Goal: Task Accomplishment & Management: Use online tool/utility

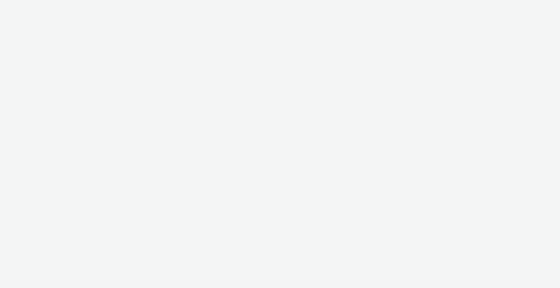
select select "81cf4752-e49a-4222-a56a-ad3241e7c03d"
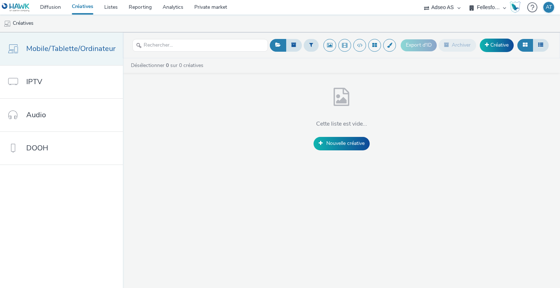
click at [66, 51] on span "Mobile/Tablette/Ordinateur" at bounding box center [70, 48] width 89 height 11
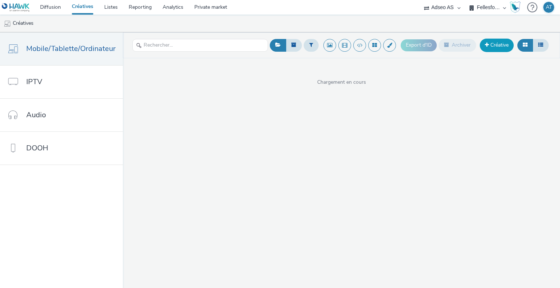
click at [494, 43] on link "Créative" at bounding box center [497, 45] width 34 height 13
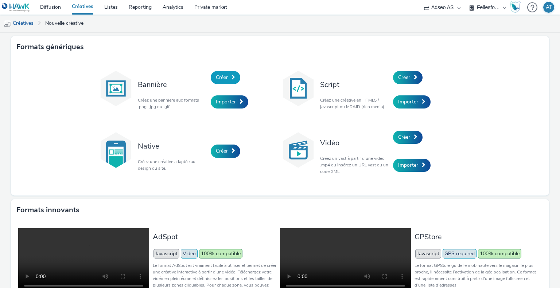
click at [223, 78] on span "Créer" at bounding box center [222, 77] width 12 height 7
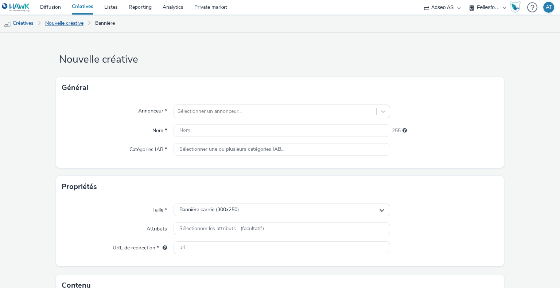
click at [62, 22] on link "Nouvelle créative" at bounding box center [65, 24] width 46 height 18
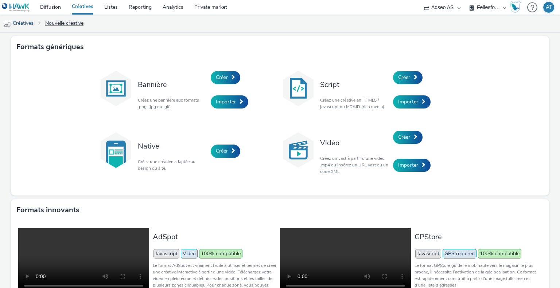
click at [67, 24] on link "Nouvelle créative" at bounding box center [65, 24] width 46 height 18
click at [24, 19] on link "Créatives" at bounding box center [18, 24] width 37 height 18
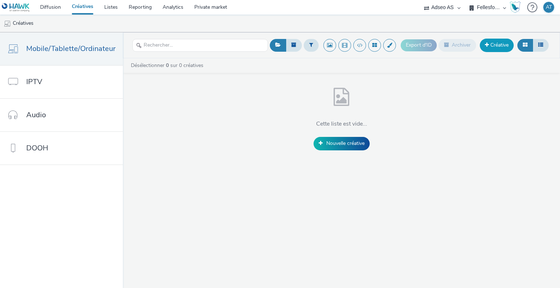
click at [495, 44] on link "Créative" at bounding box center [497, 45] width 34 height 13
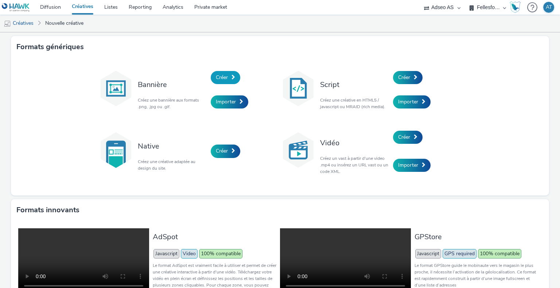
click at [216, 74] on span "Créer" at bounding box center [222, 77] width 12 height 7
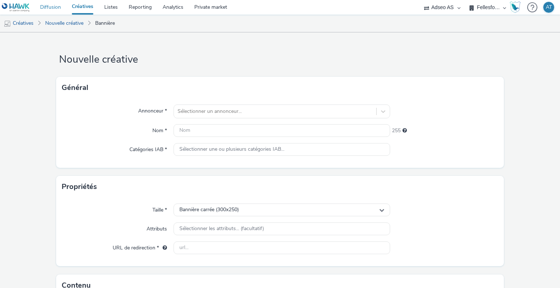
click at [53, 11] on link "Diffusion" at bounding box center [51, 7] width 32 height 15
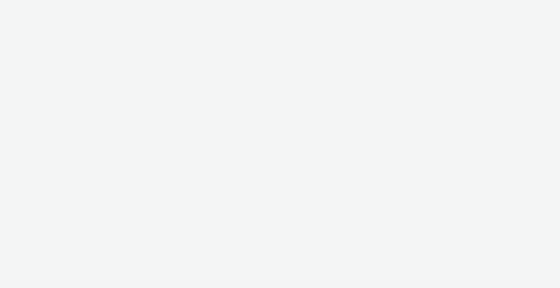
select select "2fc77e36-bb93-4aa3-9dff-dcb08e02eac6"
select select "2405a9d4-3350-4458-8d06-44f78962fa76"
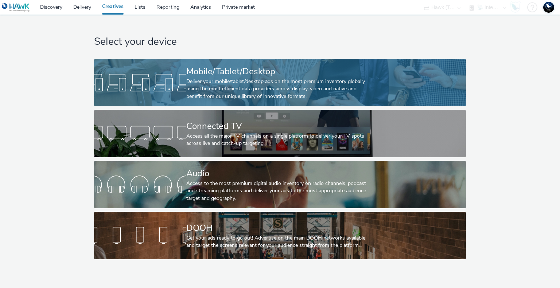
click at [241, 90] on div "Deliver your mobile/tablet/desktop ads on the most premium inventory globally u…" at bounding box center [278, 89] width 184 height 22
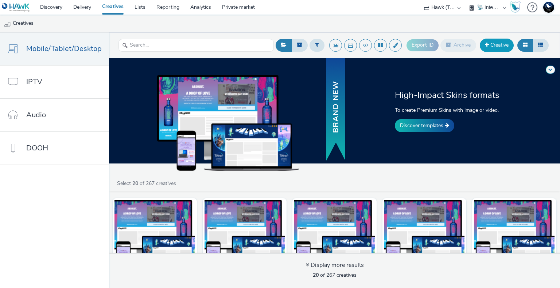
click at [499, 44] on link "Creative" at bounding box center [497, 45] width 34 height 13
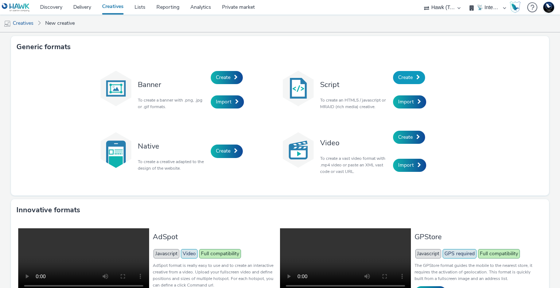
click at [406, 79] on span "Create" at bounding box center [405, 77] width 15 height 7
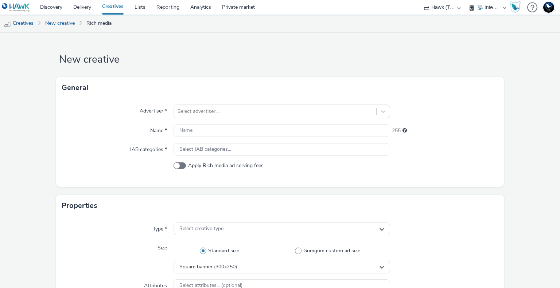
click at [98, 8] on link "Creatives" at bounding box center [113, 7] width 32 height 15
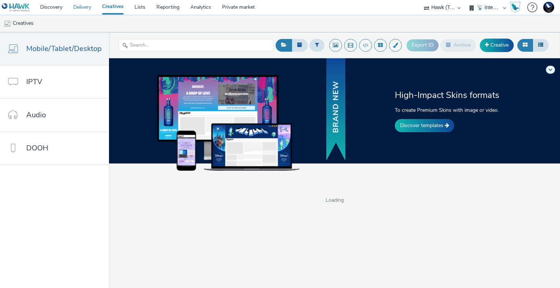
click at [88, 8] on link "Delivery" at bounding box center [82, 7] width 29 height 15
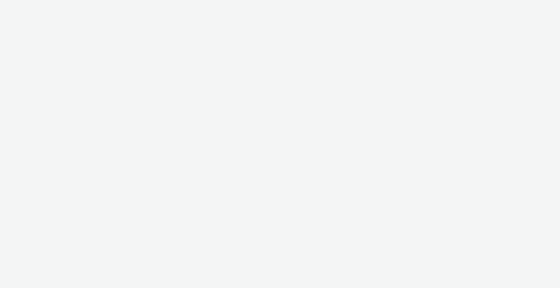
select select "2fc77e36-bb93-4aa3-9dff-dcb08e02eac6"
select select "2405a9d4-3350-4458-8d06-44f78962fa76"
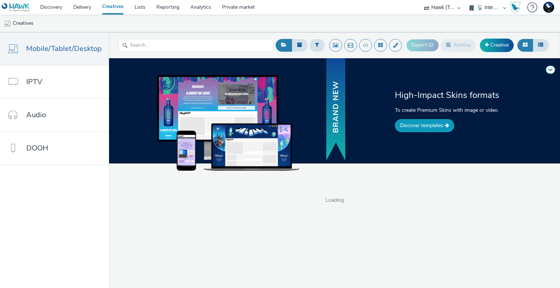
click at [429, 131] on link "Discover templates" at bounding box center [424, 125] width 59 height 13
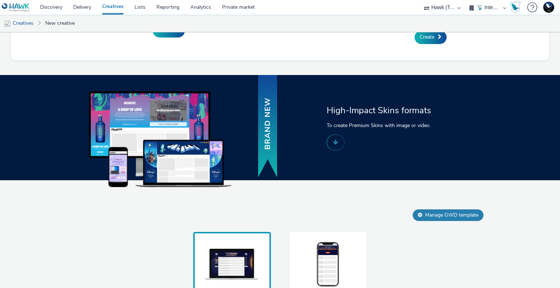
click at [329, 284] on img at bounding box center [328, 265] width 55 height 48
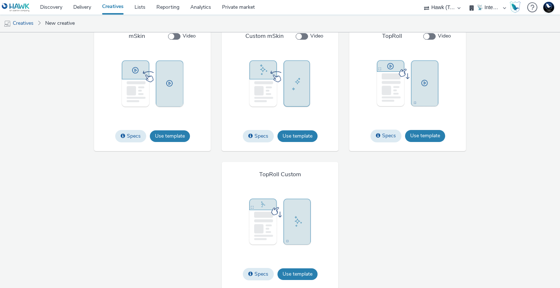
scroll to position [940, 0]
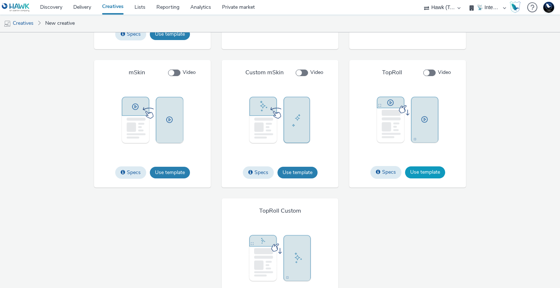
click at [428, 173] on button "Use template" at bounding box center [425, 173] width 40 height 12
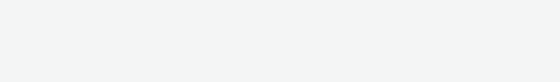
select select "2fc77e36-bb93-4aa3-9dff-dcb08e02eac6"
select select "2405a9d4-3350-4458-8d06-44f78962fa76"
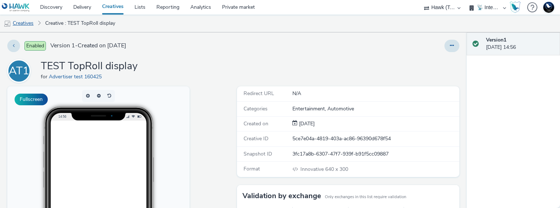
click at [27, 24] on link "Creatives" at bounding box center [18, 24] width 37 height 18
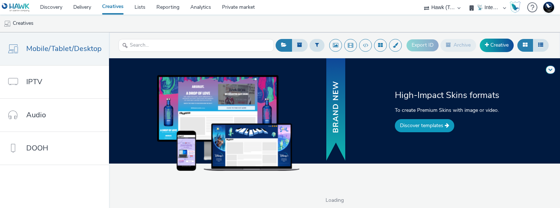
click at [436, 81] on link "Discover templates" at bounding box center [424, 125] width 59 height 13
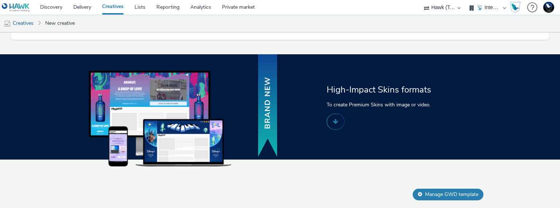
scroll to position [559, 0]
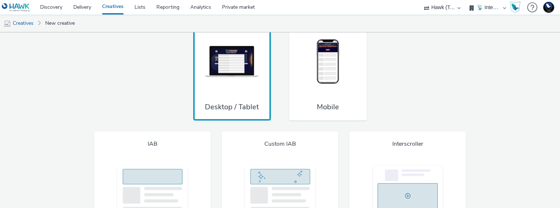
click at [326, 81] on div "Mobile" at bounding box center [328, 75] width 78 height 92
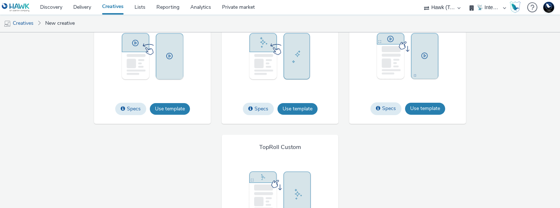
scroll to position [911, 0]
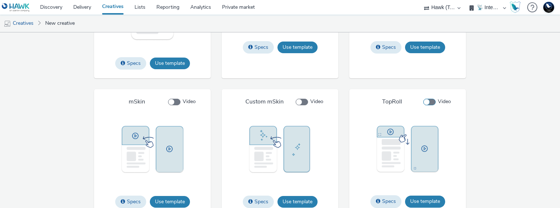
click at [430, 81] on span at bounding box center [429, 102] width 12 height 7
click at [428, 81] on input "Video" at bounding box center [425, 102] width 5 height 5
checkbox input "true"
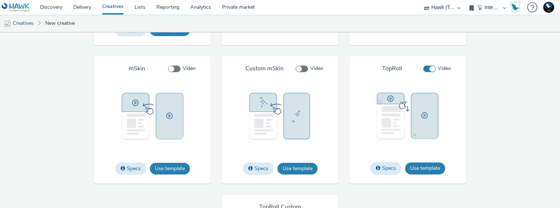
scroll to position [984, 0]
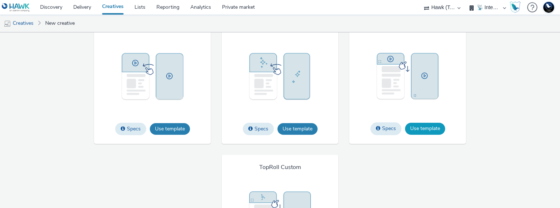
click at [423, 81] on button "Use template" at bounding box center [425, 129] width 40 height 12
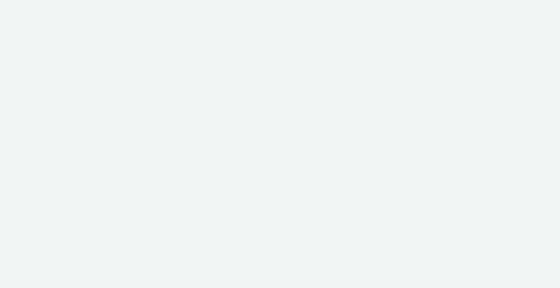
select select "2fc77e36-bb93-4aa3-9dff-dcb08e02eac6"
select select "2405a9d4-3350-4458-8d06-44f78962fa76"
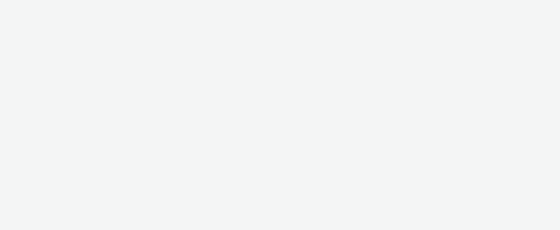
select select "2fc77e36-bb93-4aa3-9dff-dcb08e02eac6"
select select "2405a9d4-3350-4458-8d06-44f78962fa76"
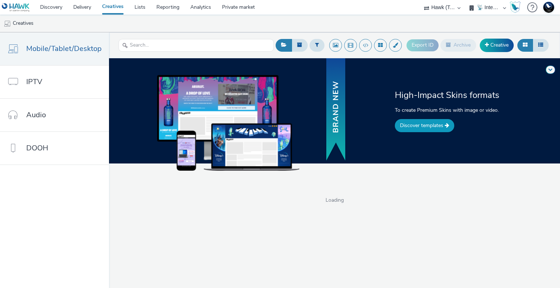
click at [441, 127] on link "Discover templates" at bounding box center [424, 125] width 59 height 13
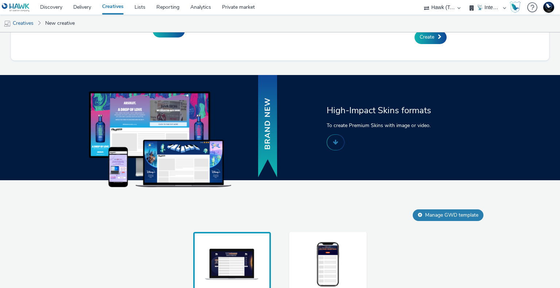
click at [318, 229] on img at bounding box center [328, 265] width 55 height 48
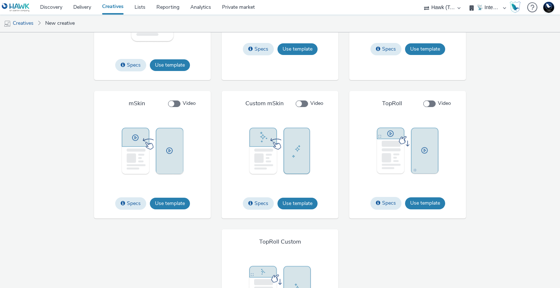
scroll to position [940, 0]
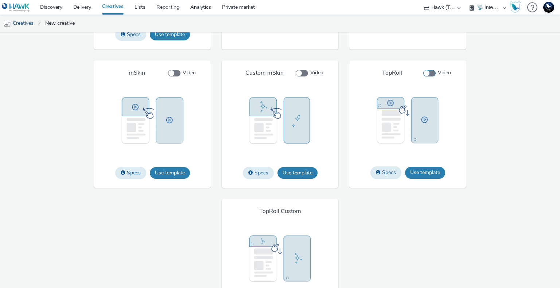
click at [427, 72] on span at bounding box center [429, 73] width 12 height 7
click at [427, 72] on input "Video" at bounding box center [425, 73] width 5 height 5
checkbox input "true"
click at [427, 174] on button "Use template" at bounding box center [425, 173] width 40 height 12
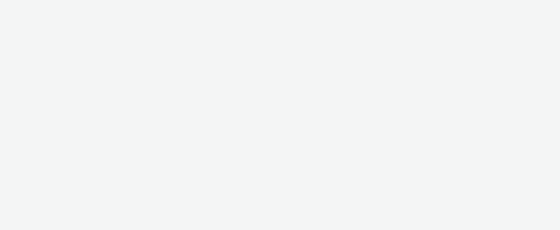
select select "2fc77e36-bb93-4aa3-9dff-dcb08e02eac6"
select select "2405a9d4-3350-4458-8d06-44f78962fa76"
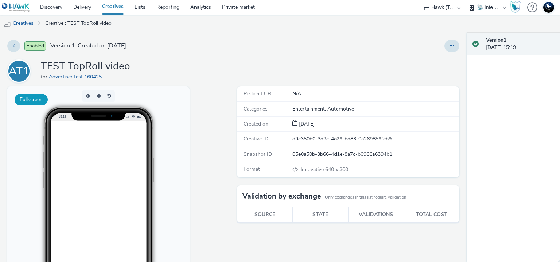
click at [41, 100] on button "Fullscreen" at bounding box center [31, 100] width 33 height 12
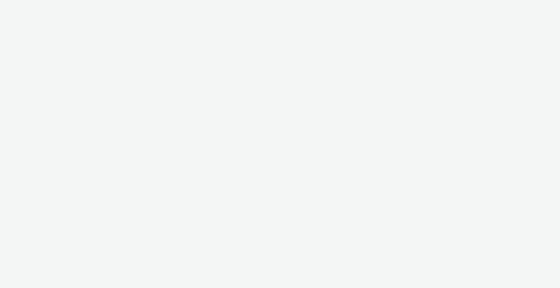
select select "2fc77e36-bb93-4aa3-9dff-dcb08e02eac6"
select select "2405a9d4-3350-4458-8d06-44f78962fa76"
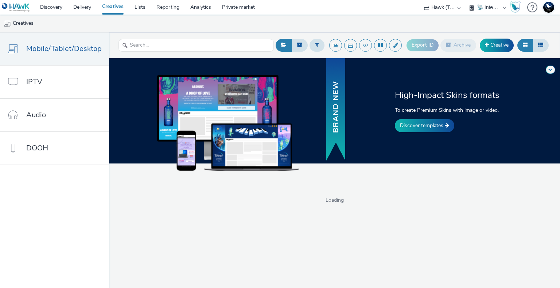
click at [435, 5] on select "75 Media A8 Media Group ABI Media Abkom AB Abovo Ace & [PERSON_NAME] Ad-on Medi…" at bounding box center [442, 7] width 44 height 15
select select "c2c39535-6155-4a67-b350-758fe2cbc7c0"
click at [464, 0] on select "75 Media A8 Media Group ABI Media Abkom AB Abovo Ace & [PERSON_NAME] Ad-on Medi…" at bounding box center [442, 7] width 44 height 15
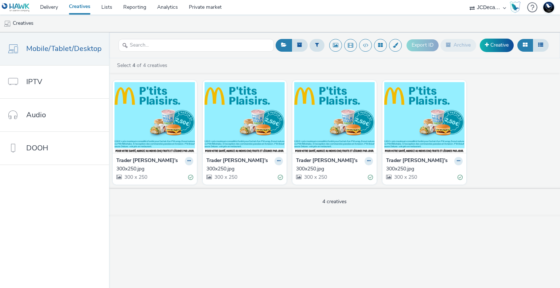
click at [490, 9] on select "75 Media A8 Media Group ABI Media Abkom AB Abovo Ace & [PERSON_NAME] Ad-on Medi…" at bounding box center [488, 7] width 44 height 15
select select "2fc77e36-bb93-4aa3-9dff-dcb08e02eac6"
click at [466, 0] on select "75 Media A8 Media Group ABI Media Abkom AB Abovo Ace & [PERSON_NAME] Ad-on Medi…" at bounding box center [488, 7] width 44 height 15
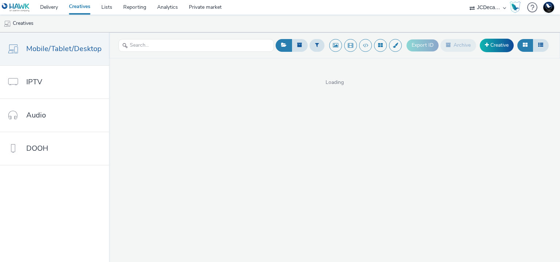
select select "c2c39535-6155-4a67-b350-758fe2cbc7c0"
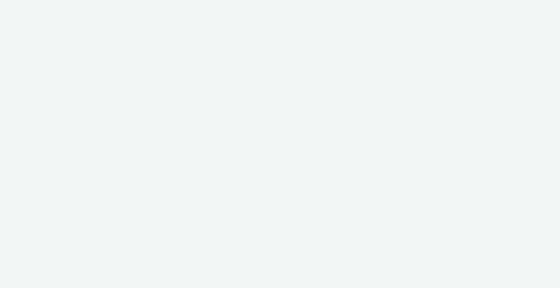
select select "2fc77e36-bb93-4aa3-9dff-dcb08e02eac6"
select select "2405a9d4-3350-4458-8d06-44f78962fa76"
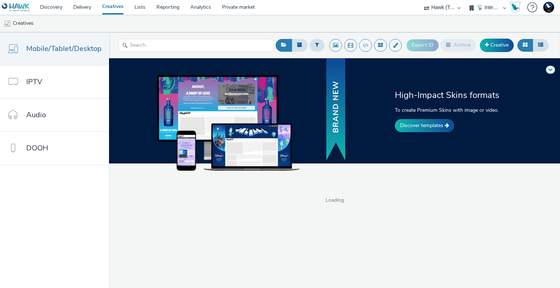
click at [321, 10] on nav "Discovery Delivery Creatives Lists Reporting Analytics Private market 75 Media …" at bounding box center [280, 7] width 560 height 15
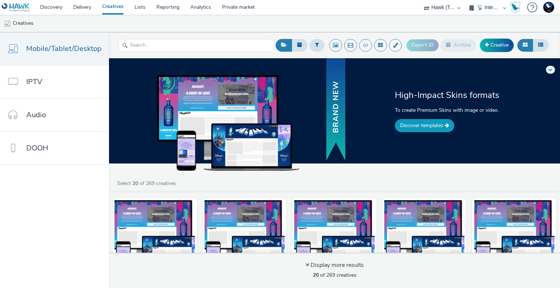
click at [431, 131] on link "Discover templates" at bounding box center [424, 125] width 59 height 13
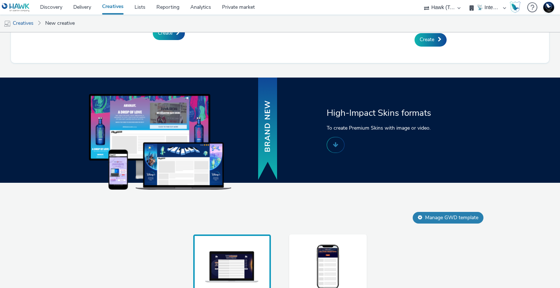
scroll to position [356, 0]
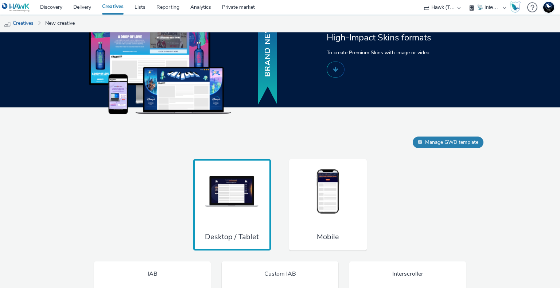
click at [330, 195] on img at bounding box center [328, 192] width 55 height 48
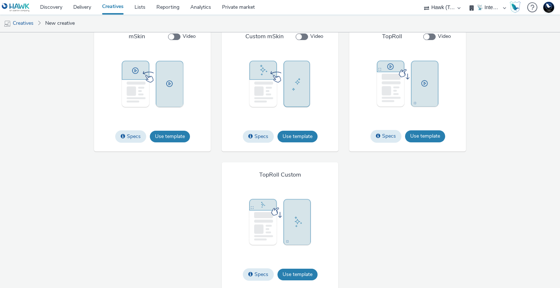
scroll to position [940, 0]
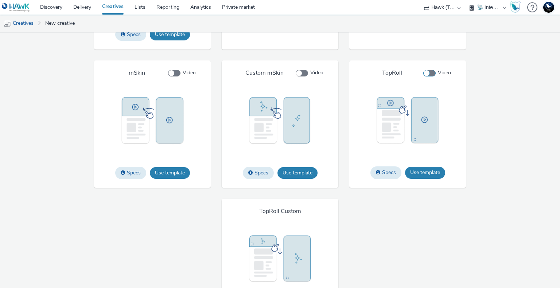
click at [427, 75] on span at bounding box center [429, 73] width 12 height 7
click at [427, 75] on input "Video" at bounding box center [425, 73] width 5 height 5
checkbox input "true"
click at [426, 172] on button "Use template" at bounding box center [425, 173] width 40 height 12
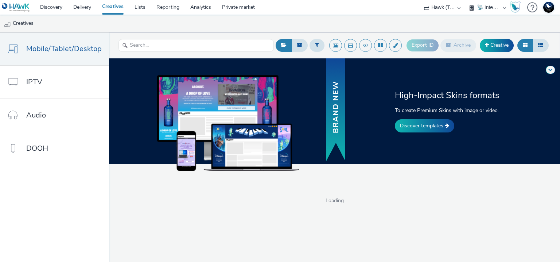
select select "2fc77e36-bb93-4aa3-9dff-dcb08e02eac6"
select select "2405a9d4-3350-4458-8d06-44f78962fa76"
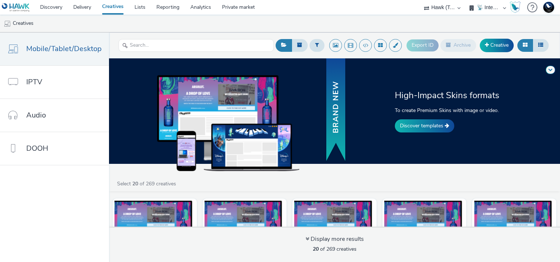
select select "2fc77e36-bb93-4aa3-9dff-dcb08e02eac6"
select select "2405a9d4-3350-4458-8d06-44f78962fa76"
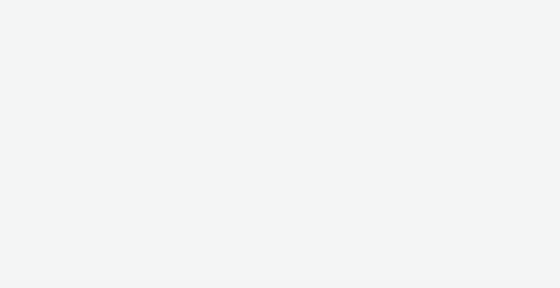
select select "2fc77e36-bb93-4aa3-9dff-dcb08e02eac6"
select select "2405a9d4-3350-4458-8d06-44f78962fa76"
select select "2fc77e36-bb93-4aa3-9dff-dcb08e02eac6"
select select "2405a9d4-3350-4458-8d06-44f78962fa76"
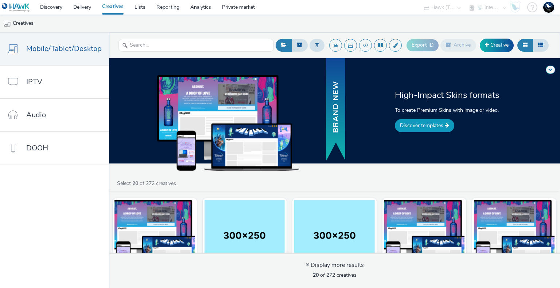
click at [434, 124] on link "Discover templates" at bounding box center [424, 125] width 59 height 13
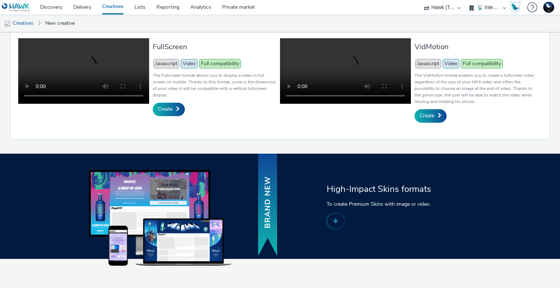
scroll to position [297, 0]
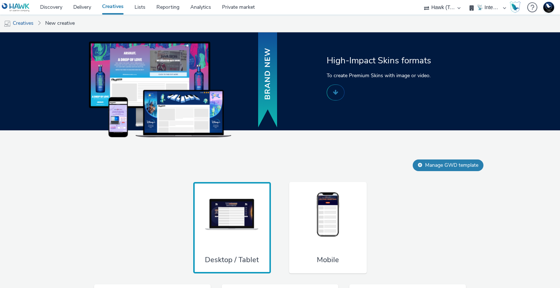
click at [358, 196] on div "Mobile" at bounding box center [328, 228] width 78 height 92
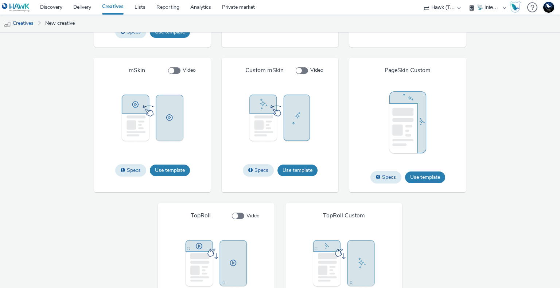
scroll to position [911, 0]
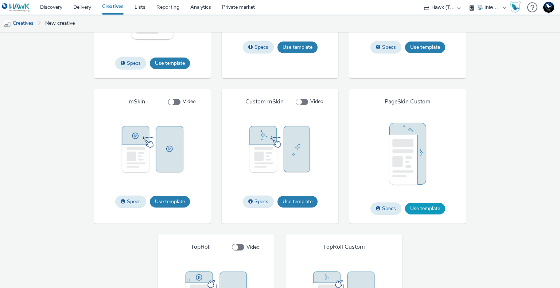
click at [432, 210] on button "Use template" at bounding box center [425, 209] width 40 height 12
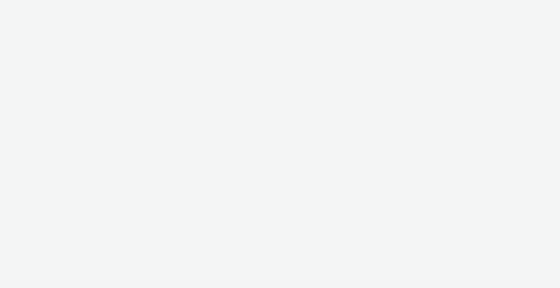
select select "2fc77e36-bb93-4aa3-9dff-dcb08e02eac6"
select select "2405a9d4-3350-4458-8d06-44f78962fa76"
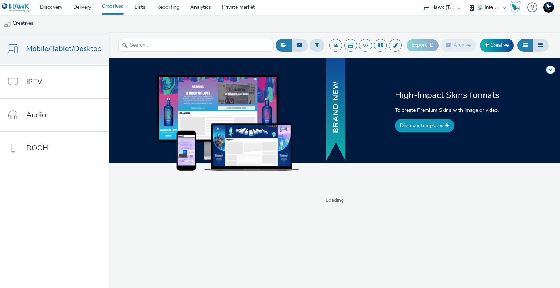
click at [427, 130] on link "Discover templates" at bounding box center [424, 125] width 59 height 13
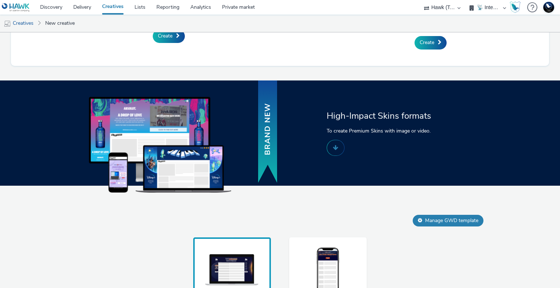
scroll to position [356, 0]
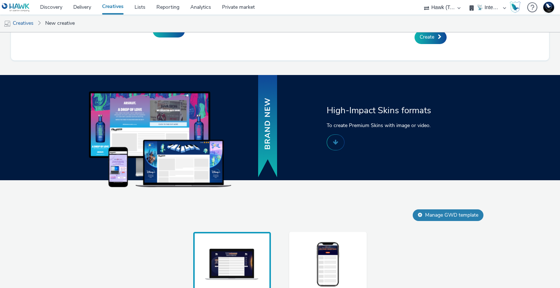
click at [365, 248] on div "Desktop / Tablet Mobile" at bounding box center [280, 278] width 467 height 92
click at [349, 237] on div "Mobile" at bounding box center [328, 278] width 78 height 92
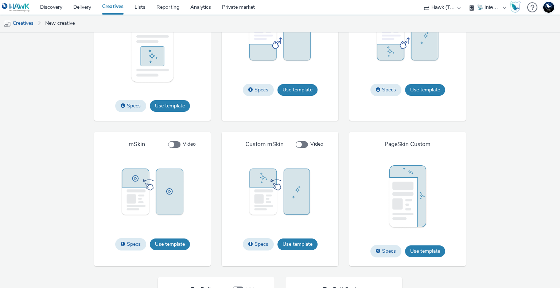
scroll to position [903, 0]
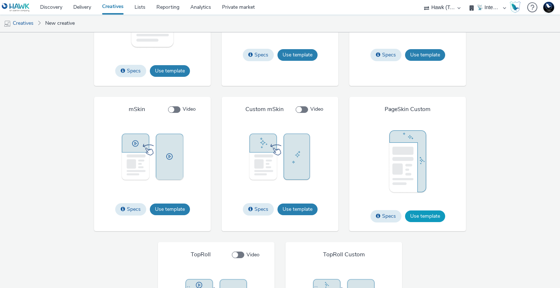
click at [416, 218] on button "Use template" at bounding box center [425, 217] width 40 height 12
